Goal: Check status: Check status

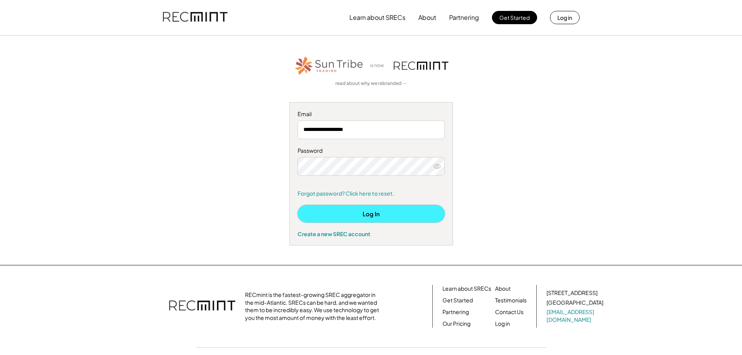
click at [371, 215] on button "Log In" at bounding box center [371, 214] width 147 height 18
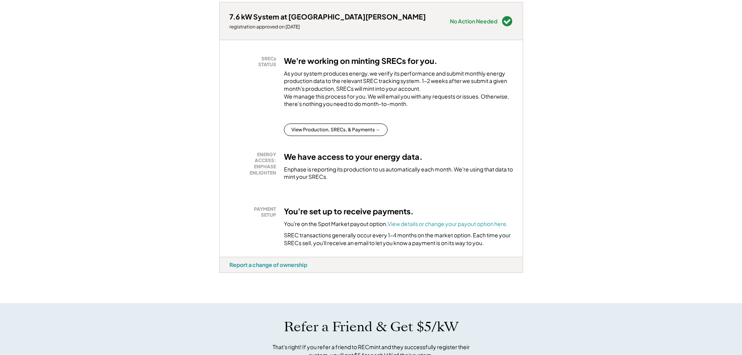
scroll to position [116, 0]
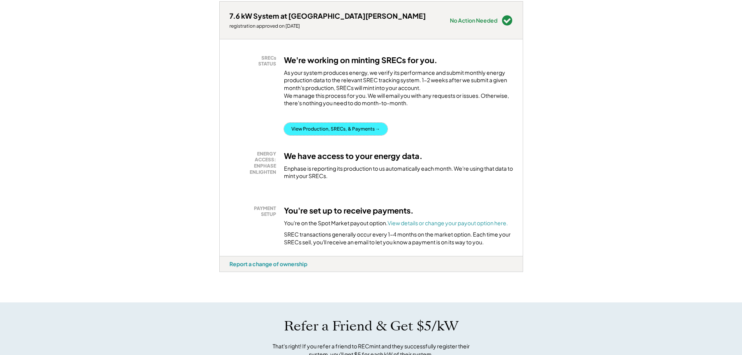
click at [347, 135] on button "View Production, SRECs, & Payments →" at bounding box center [336, 129] width 104 height 12
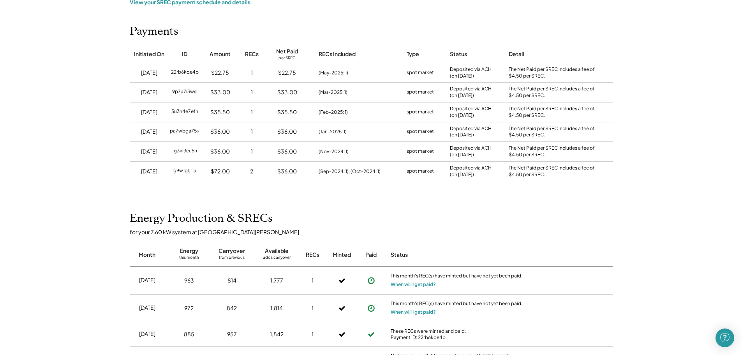
scroll to position [78, 0]
click at [430, 287] on button "When will I get paid?" at bounding box center [413, 285] width 45 height 8
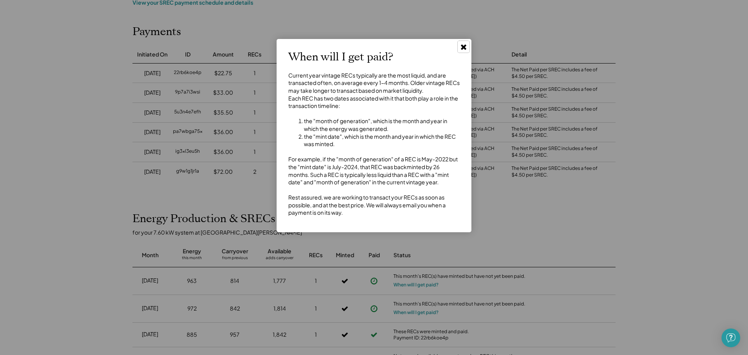
click at [465, 48] on use at bounding box center [463, 46] width 5 height 5
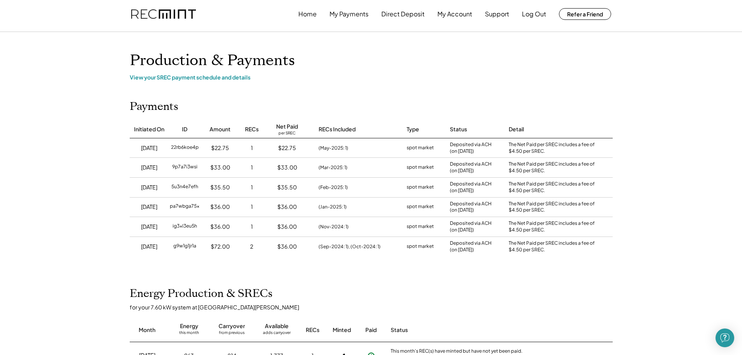
scroll to position [0, 0]
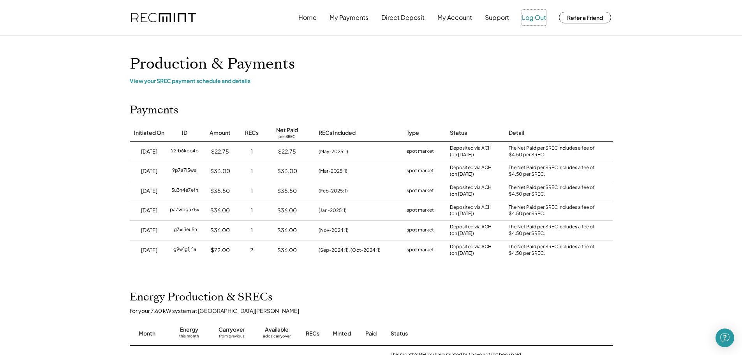
click at [533, 20] on button "Log Out" at bounding box center [534, 18] width 24 height 16
